Goal: Task Accomplishment & Management: Complete application form

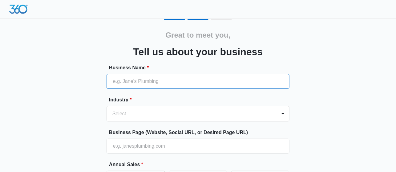
click at [158, 80] on input "Business Name *" at bounding box center [198, 81] width 183 height 15
type input "[PERSON_NAME], DPM PA"
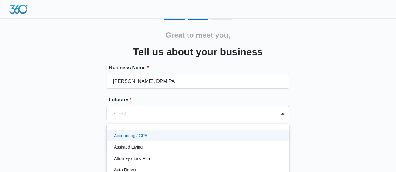
scroll to position [48, 0]
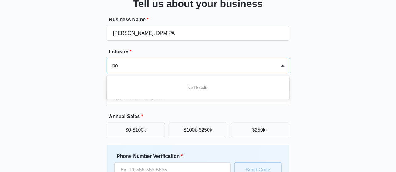
type input "p"
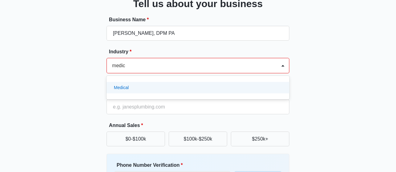
scroll to position [0, 1]
type input "medical"
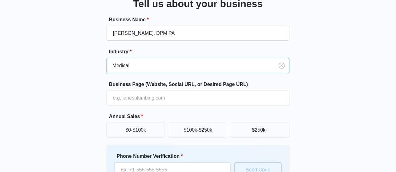
scroll to position [0, 0]
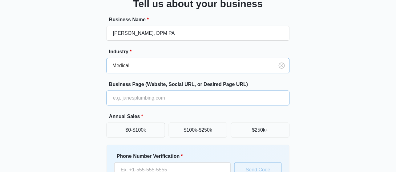
click at [152, 99] on input "Business Page (Website, Social URL, or Desired Page URL)" at bounding box center [198, 98] width 183 height 15
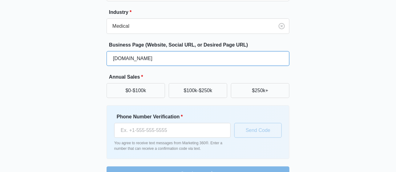
scroll to position [91, 0]
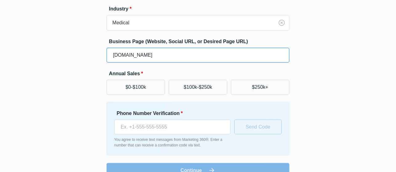
type input "[DOMAIN_NAME]"
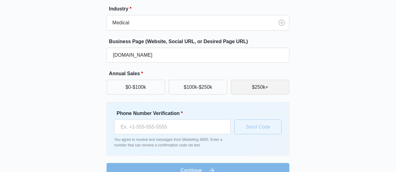
click at [264, 87] on button "$250k+" at bounding box center [260, 87] width 59 height 15
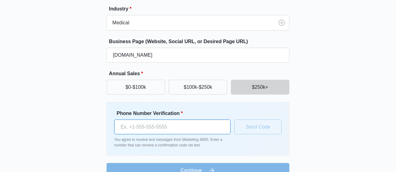
click at [185, 124] on input "Phone Number Verification *" at bounding box center [172, 127] width 117 height 15
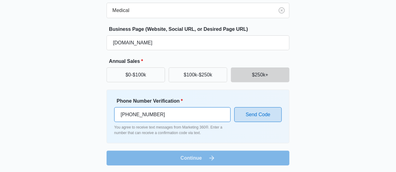
type input "[PHONE_NUMBER]"
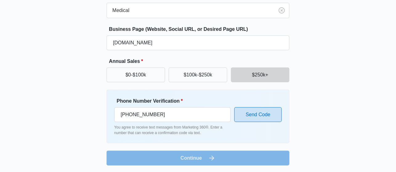
click at [262, 114] on button "Send Code" at bounding box center [258, 114] width 47 height 15
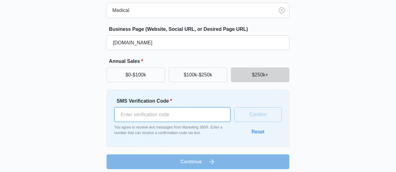
click at [155, 113] on input "SMS Verification Code *" at bounding box center [172, 114] width 117 height 15
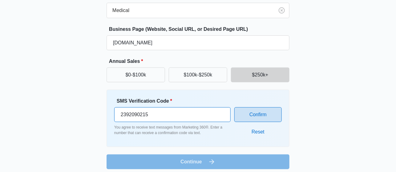
type input "2392090215"
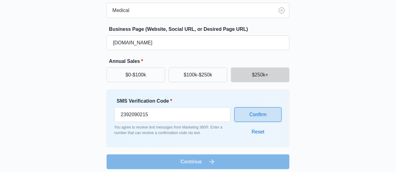
click at [267, 116] on button "Confirm" at bounding box center [258, 114] width 47 height 15
click at [264, 131] on button "Reset" at bounding box center [258, 131] width 25 height 15
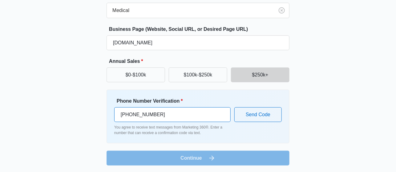
click at [182, 114] on input "[PHONE_NUMBER]" at bounding box center [172, 114] width 117 height 15
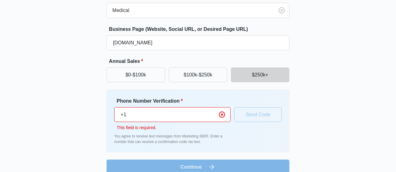
type input "+"
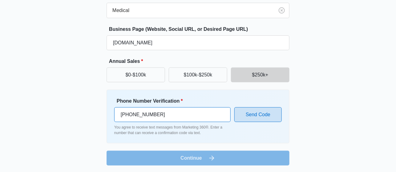
type input "[PHONE_NUMBER]"
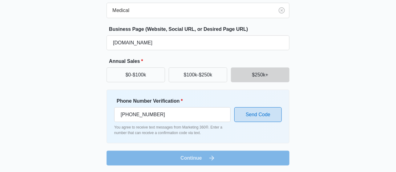
click at [265, 114] on button "Send Code" at bounding box center [258, 114] width 47 height 15
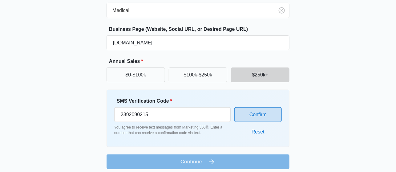
click at [260, 115] on button "Confirm" at bounding box center [258, 114] width 47 height 15
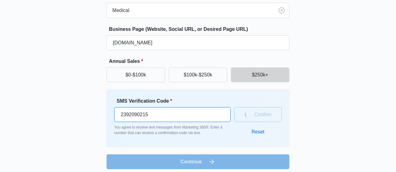
click at [172, 115] on input "2392090215" at bounding box center [172, 114] width 117 height 15
type input "2"
type input "771779"
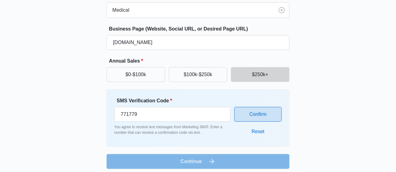
click at [269, 117] on button "Confirm" at bounding box center [258, 114] width 47 height 15
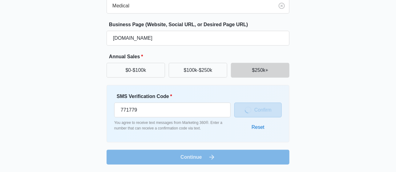
scroll to position [103, 0]
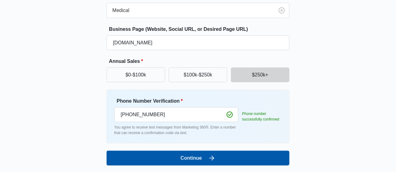
click at [213, 157] on icon "submit" at bounding box center [212, 158] width 5 height 5
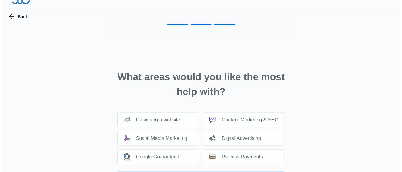
scroll to position [0, 0]
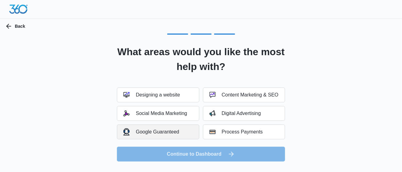
click at [175, 133] on div "Google Guaranteed" at bounding box center [151, 131] width 56 height 7
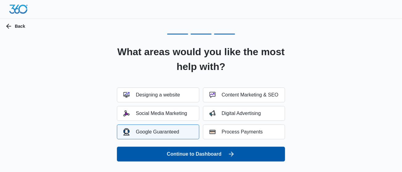
click at [218, 152] on button "Continue to Dashboard" at bounding box center [201, 154] width 168 height 15
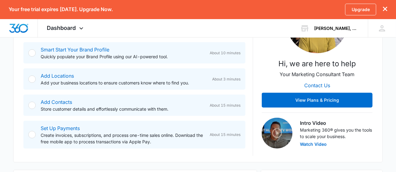
scroll to position [120, 0]
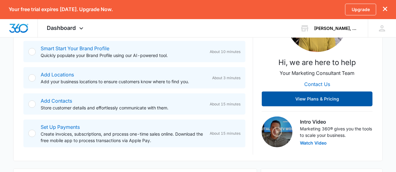
click at [347, 99] on button "View Plans & Pricing" at bounding box center [317, 99] width 111 height 15
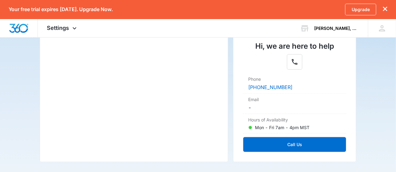
scroll to position [130, 0]
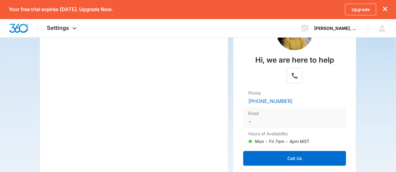
click at [264, 119] on dd "-" at bounding box center [294, 121] width 93 height 7
click at [385, 9] on icon "dismiss this dialog" at bounding box center [386, 9] width 4 height 4
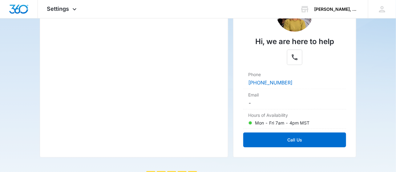
scroll to position [111, 0]
